Goal: Find specific page/section: Find specific page/section

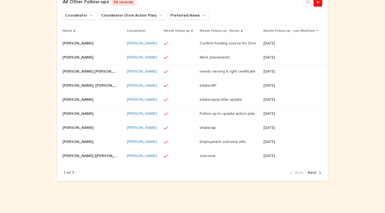
scroll to position [314, 0]
click at [312, 173] on span "Next" at bounding box center [312, 173] width 9 height 4
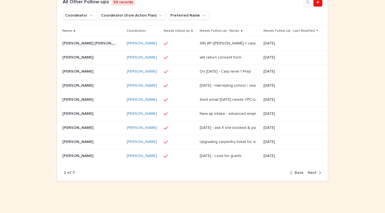
click at [312, 173] on span "Next" at bounding box center [312, 173] width 9 height 4
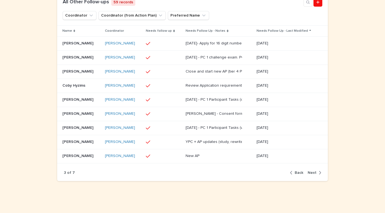
click at [312, 173] on span "Next" at bounding box center [312, 173] width 9 height 4
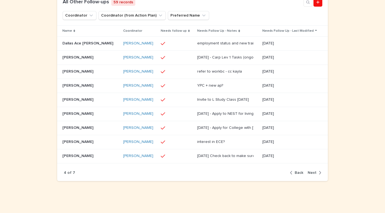
click at [312, 173] on span "Next" at bounding box center [312, 173] width 9 height 4
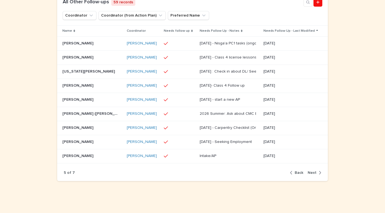
click at [313, 172] on span "Next" at bounding box center [312, 173] width 9 height 4
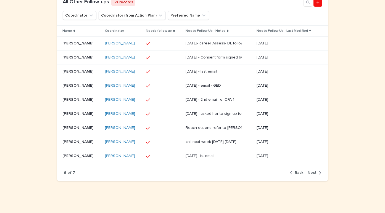
click at [313, 172] on span "Next" at bounding box center [312, 173] width 9 height 4
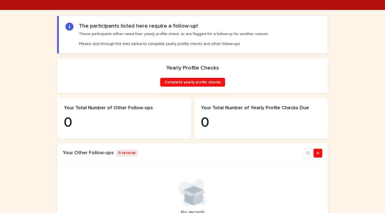
scroll to position [0, 0]
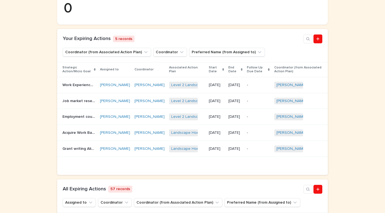
scroll to position [128, 0]
click at [107, 84] on link "[PERSON_NAME]" at bounding box center [115, 85] width 30 height 5
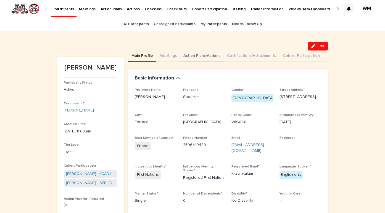
click at [207, 56] on button "Action Plans/Actions" at bounding box center [202, 57] width 44 height 12
